Goal: Task Accomplishment & Management: Manage account settings

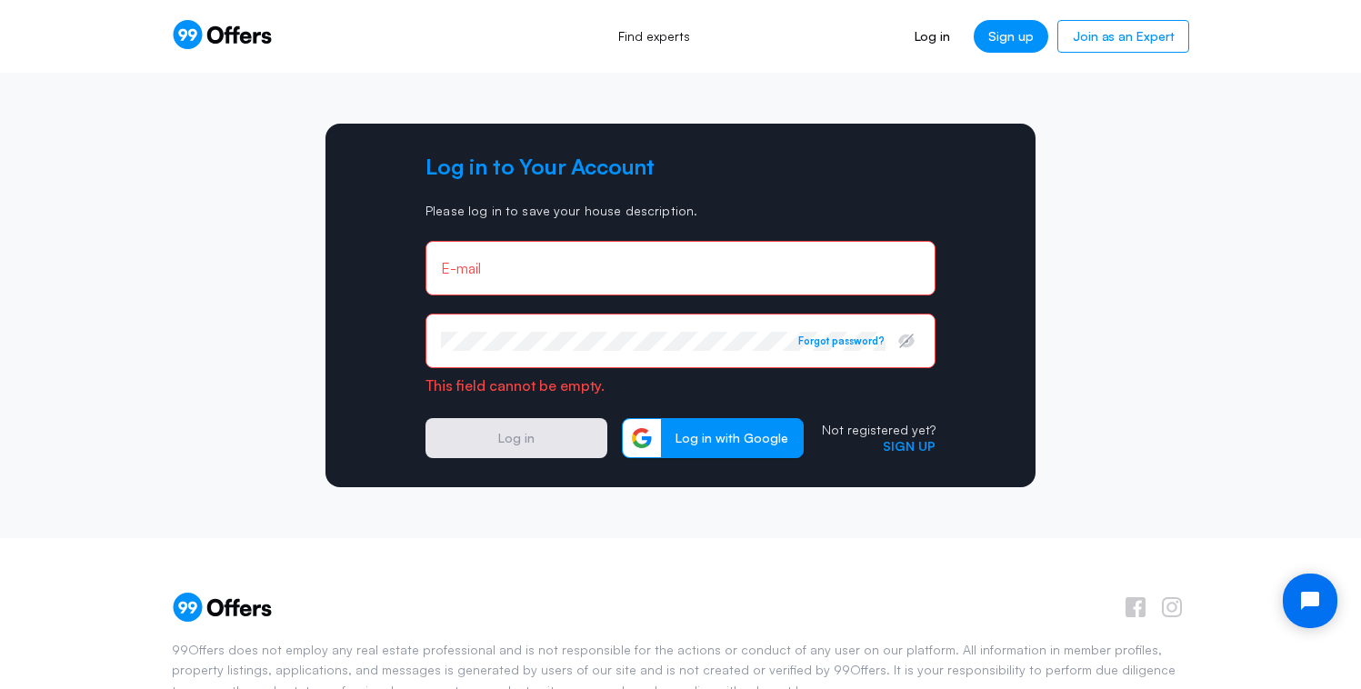
type input "[EMAIL_ADDRESS][DOMAIN_NAME]"
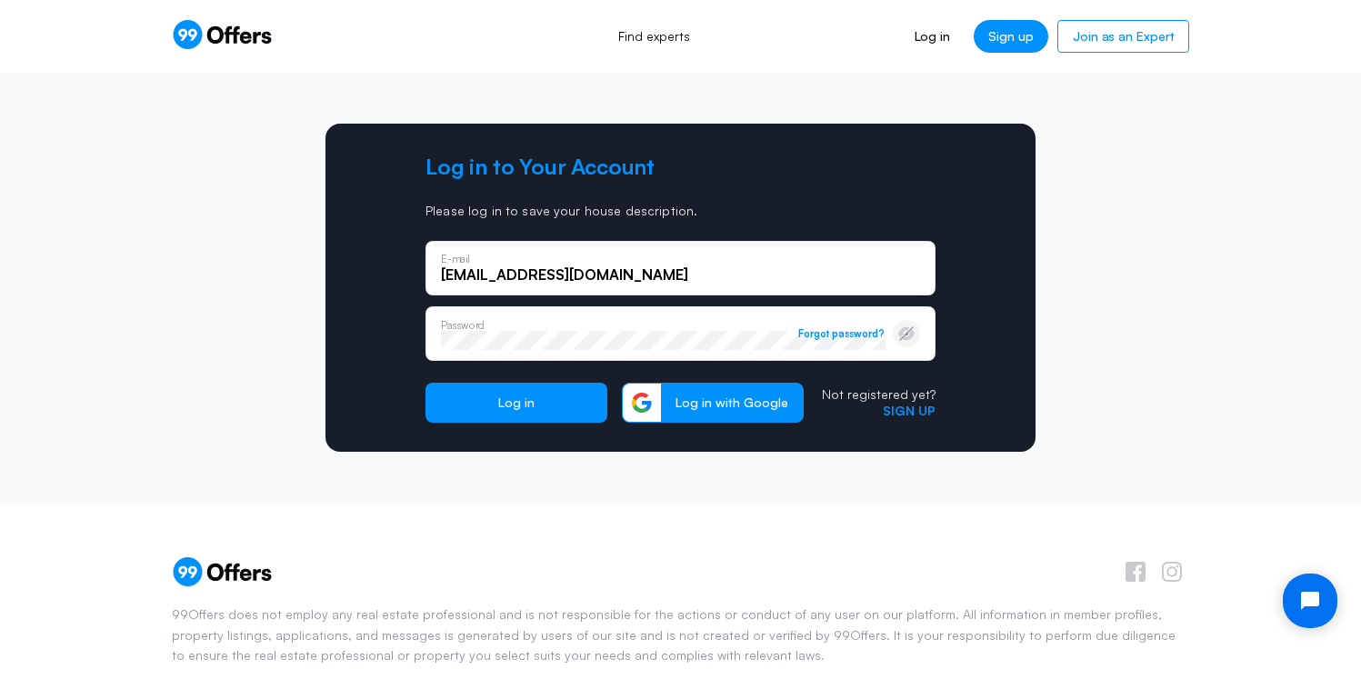
click at [903, 342] on icon "button" at bounding box center [907, 334] width 18 height 18
drag, startPoint x: 687, startPoint y: 279, endPoint x: 406, endPoint y: 246, distance: 282.0
click at [406, 246] on div "Log in to Your Account Please log in to save your house description. Baselineho…" at bounding box center [681, 288] width 710 height 328
